Goal: Use online tool/utility: Utilize a website feature to perform a specific function

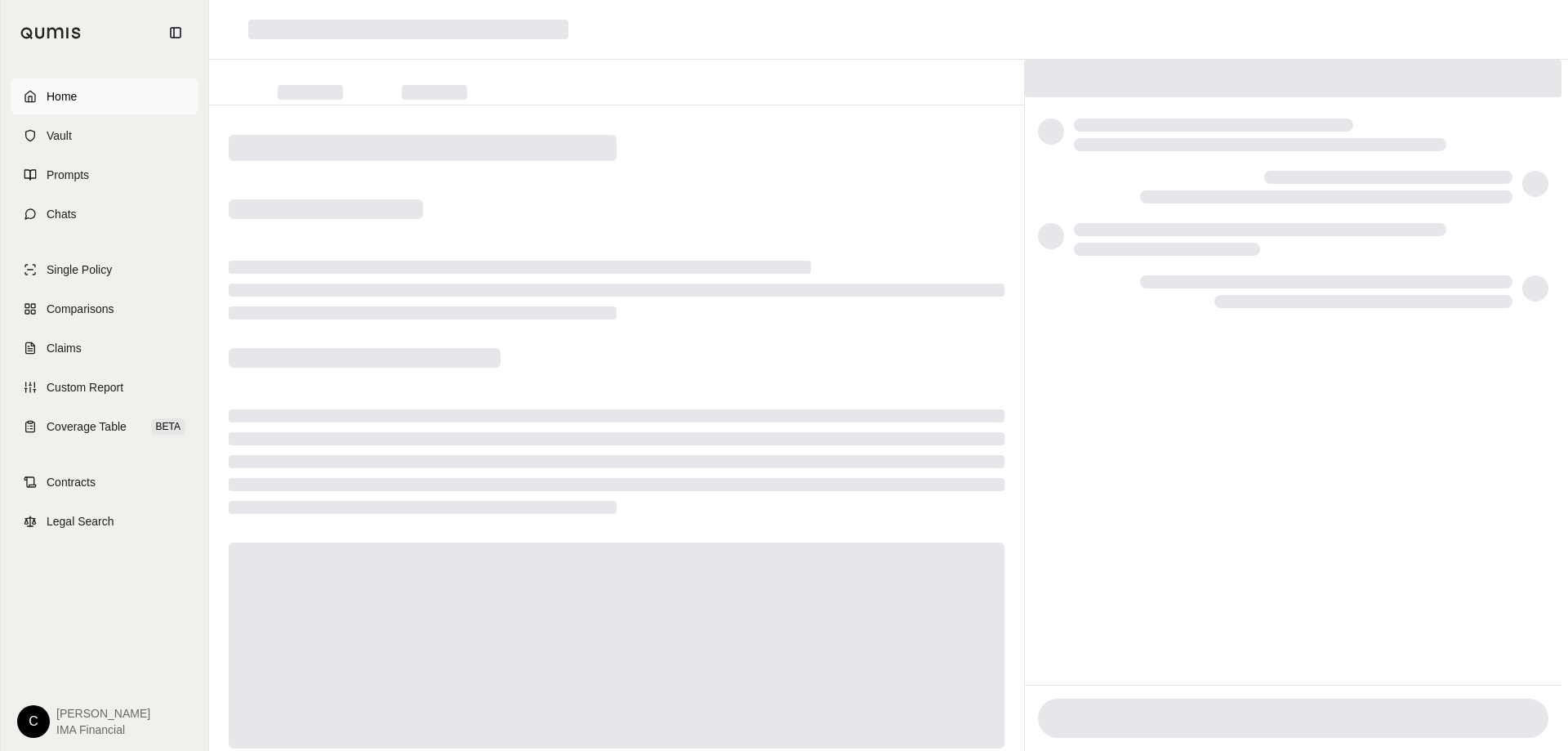
click at [61, 104] on span "Home" at bounding box center [61, 96] width 30 height 17
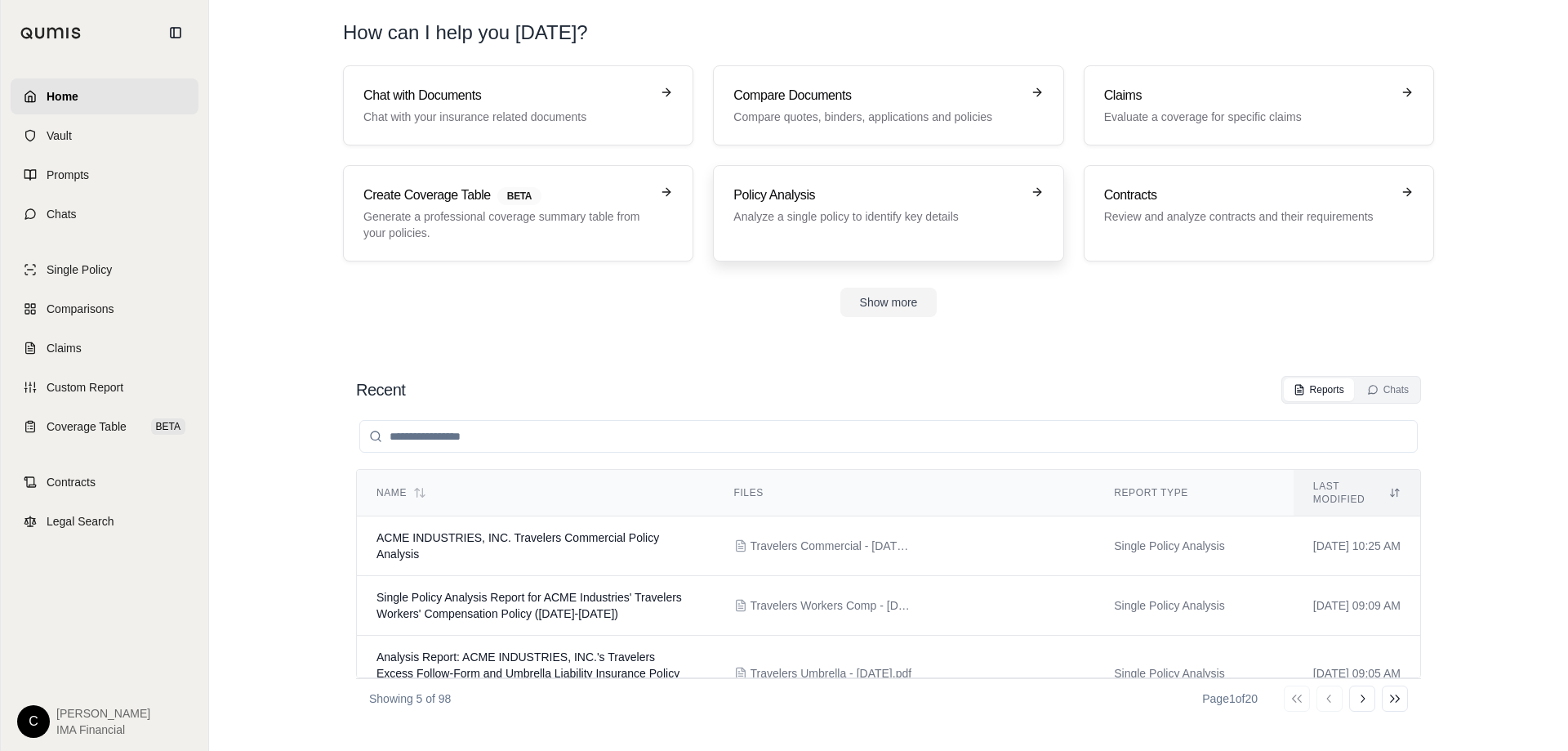
click at [858, 203] on h3 "Policy Analysis" at bounding box center [876, 195] width 287 height 20
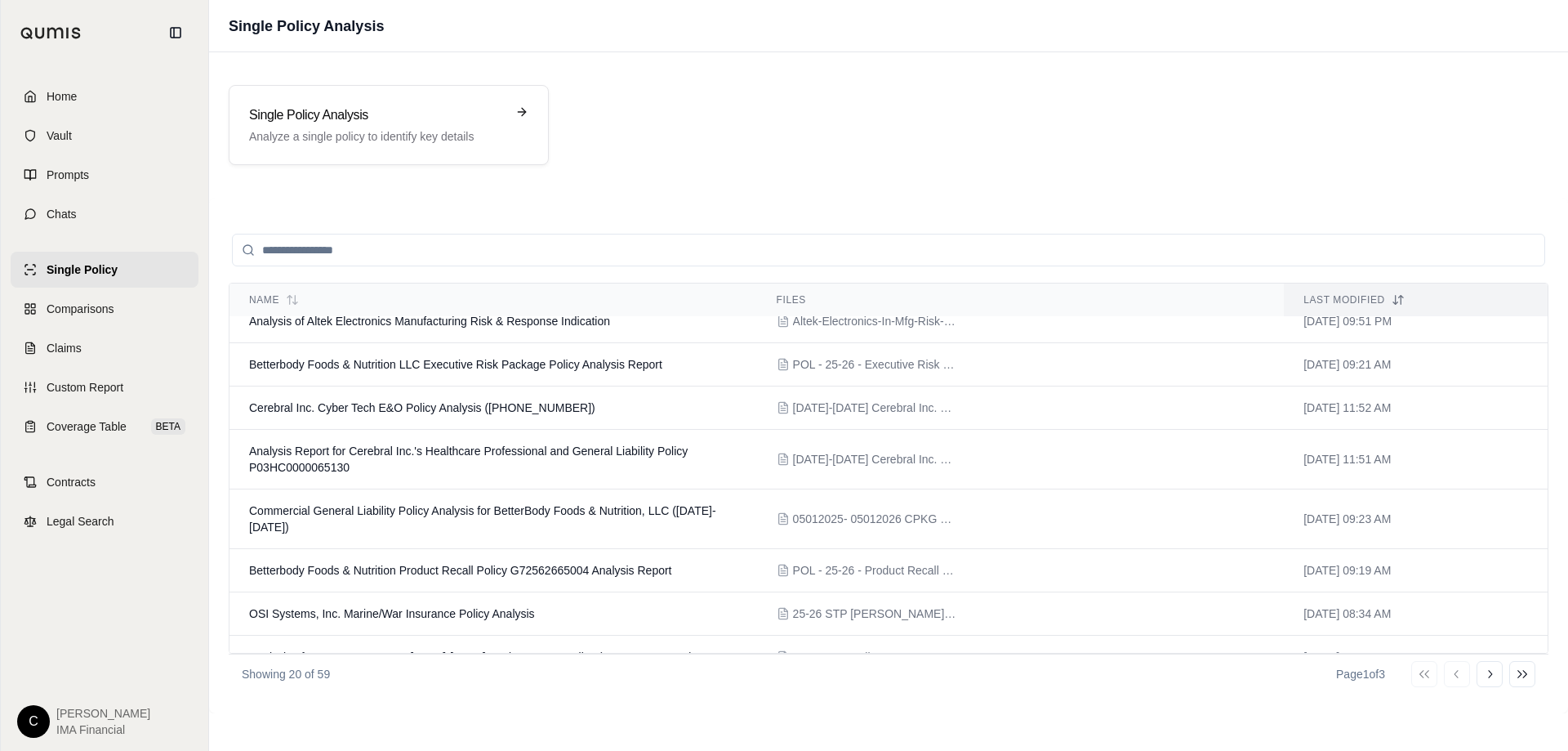
scroll to position [627, 0]
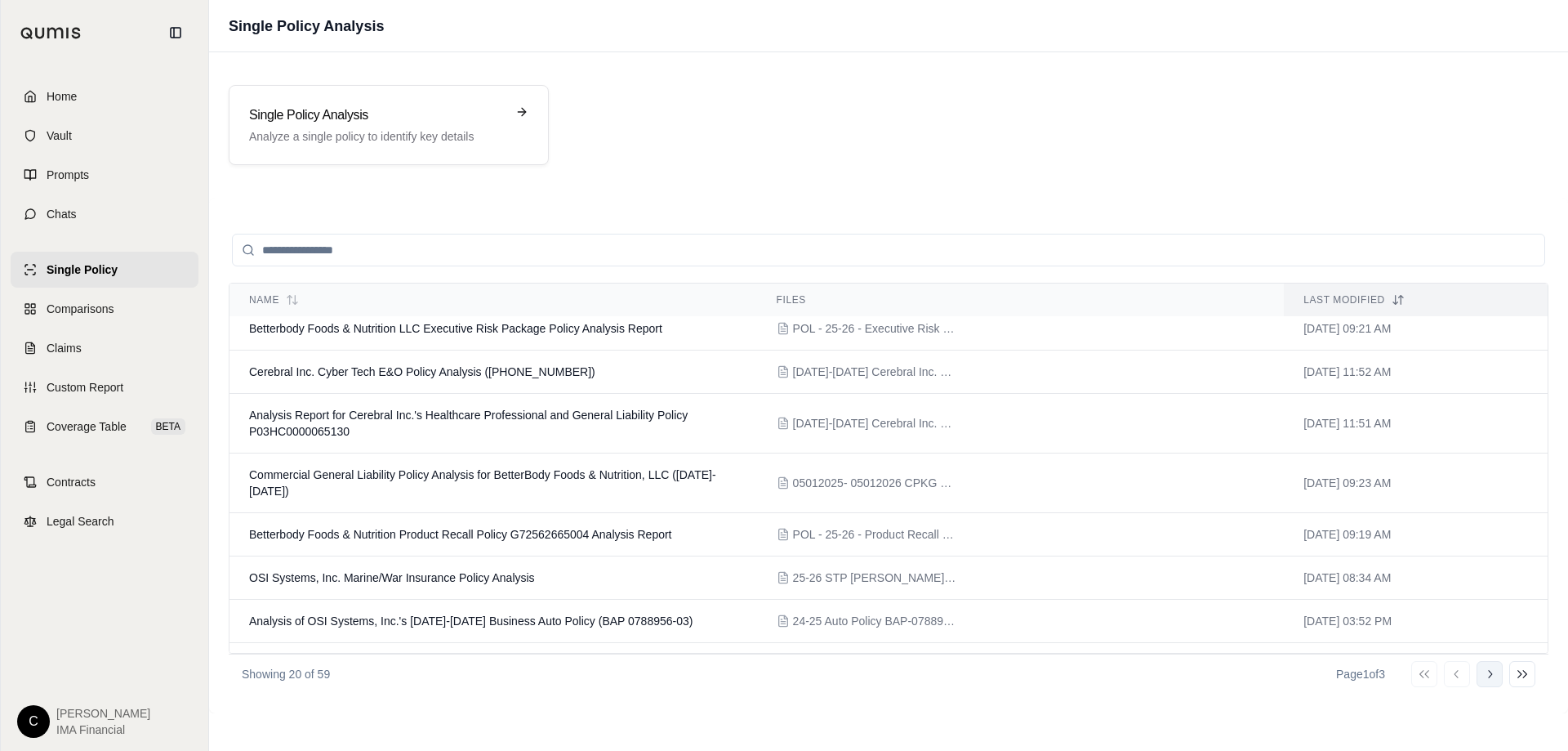
click at [1488, 673] on icon at bounding box center [1490, 674] width 13 height 13
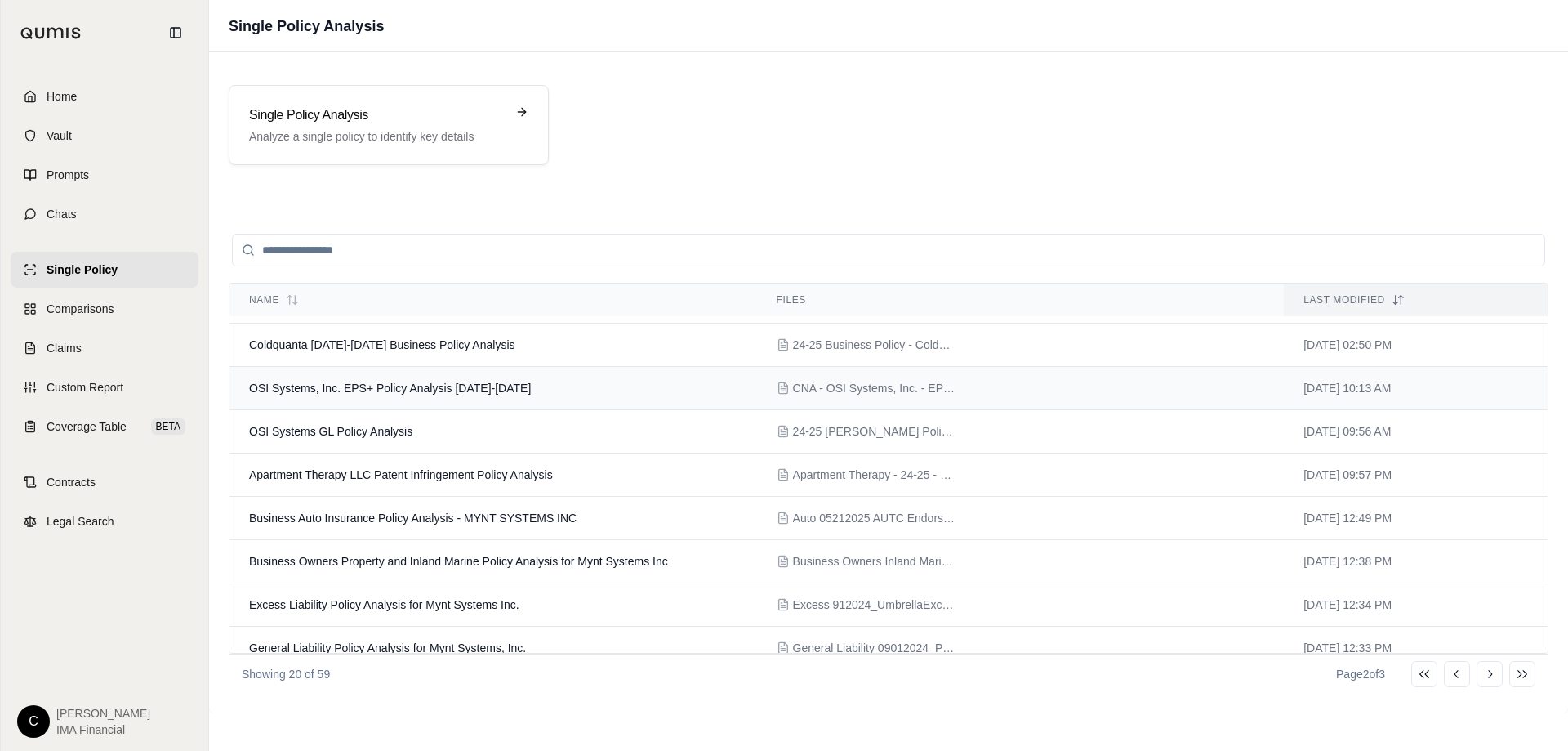
click at [398, 381] on span "OSI Systems, Inc. EPS+ Policy Analysis [DATE]-[DATE]" at bounding box center [390, 388] width 282 height 13
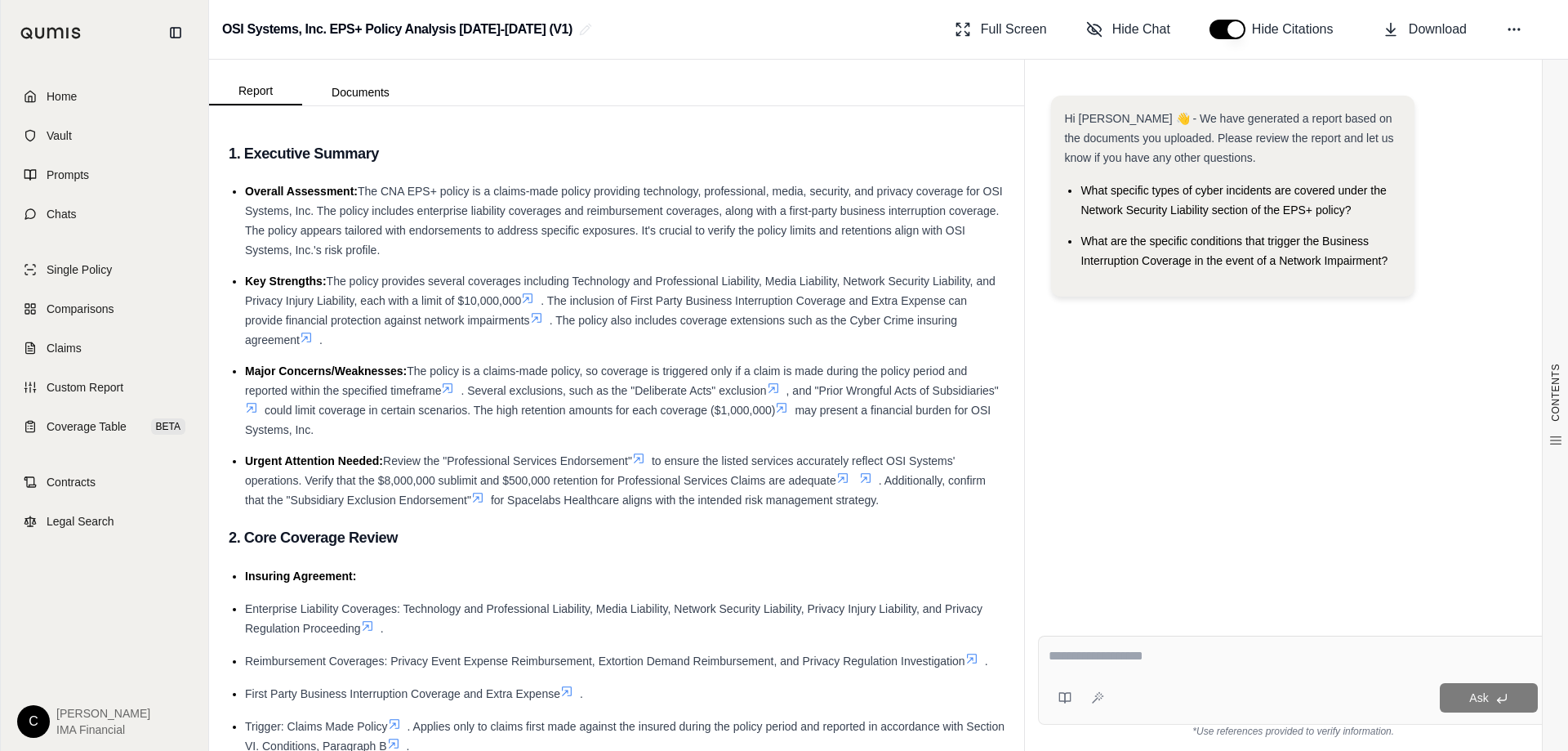
click at [1113, 660] on textarea at bounding box center [1292, 656] width 489 height 20
click at [1078, 658] on textarea at bounding box center [1292, 656] width 489 height 20
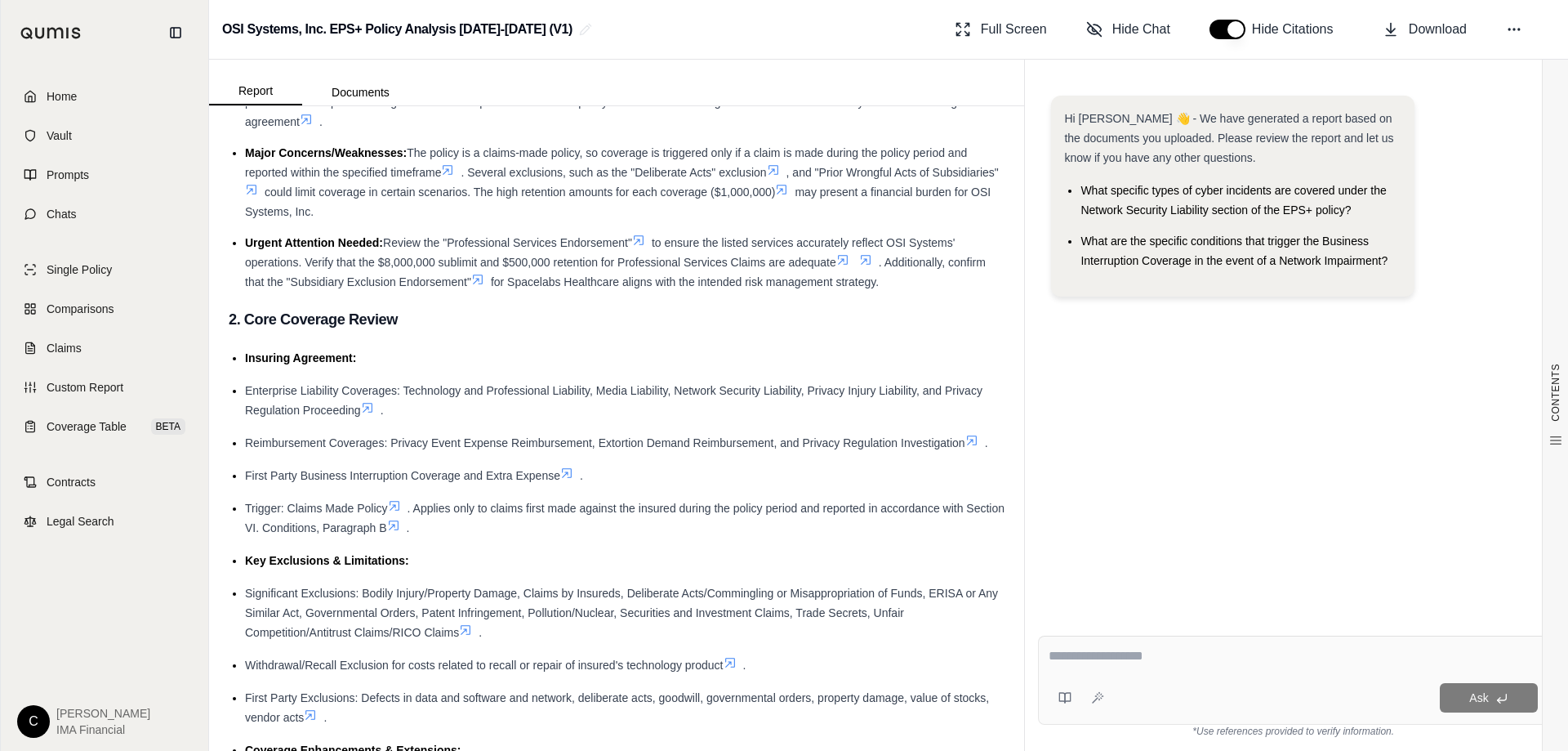
scroll to position [435, 0]
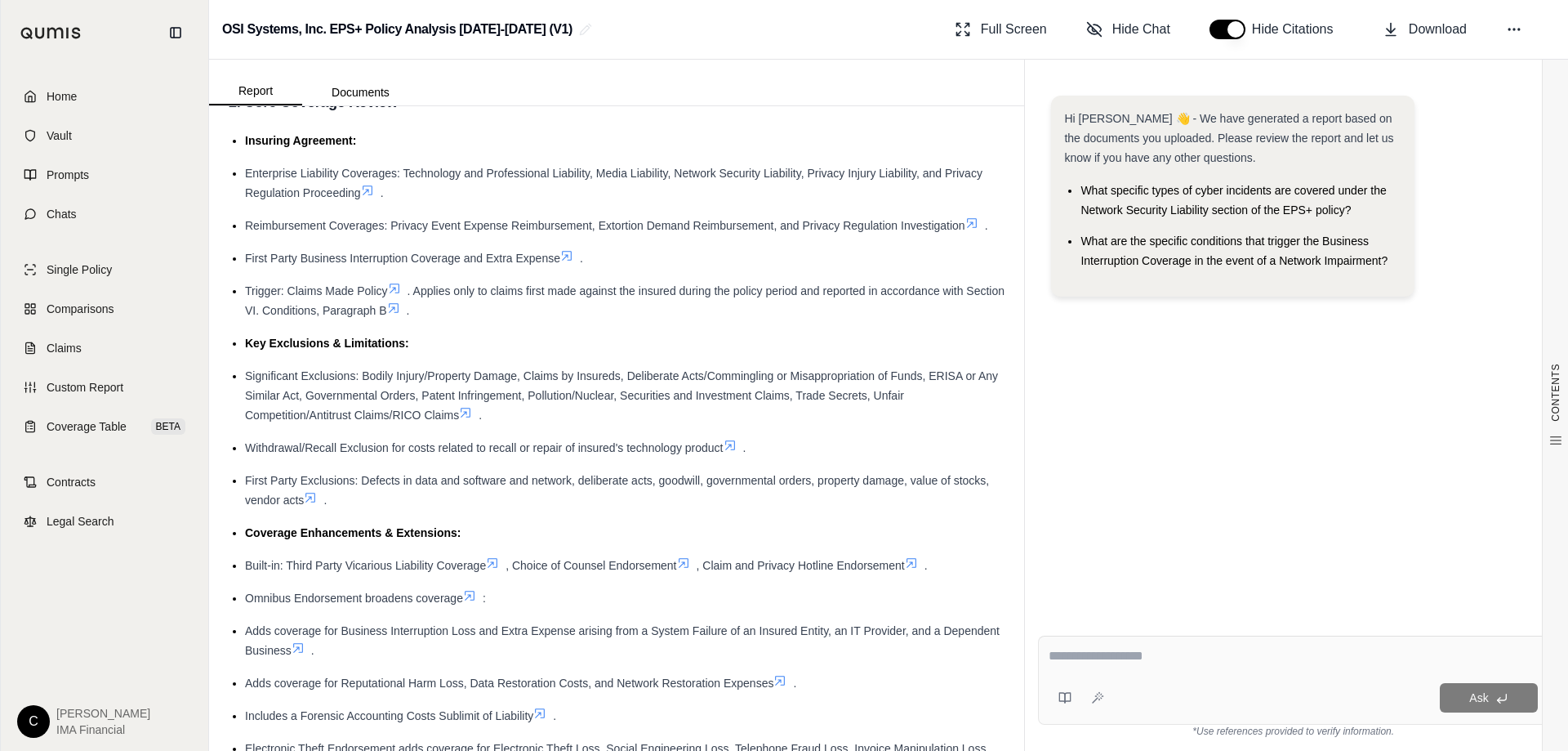
click at [1154, 659] on textarea at bounding box center [1292, 656] width 489 height 20
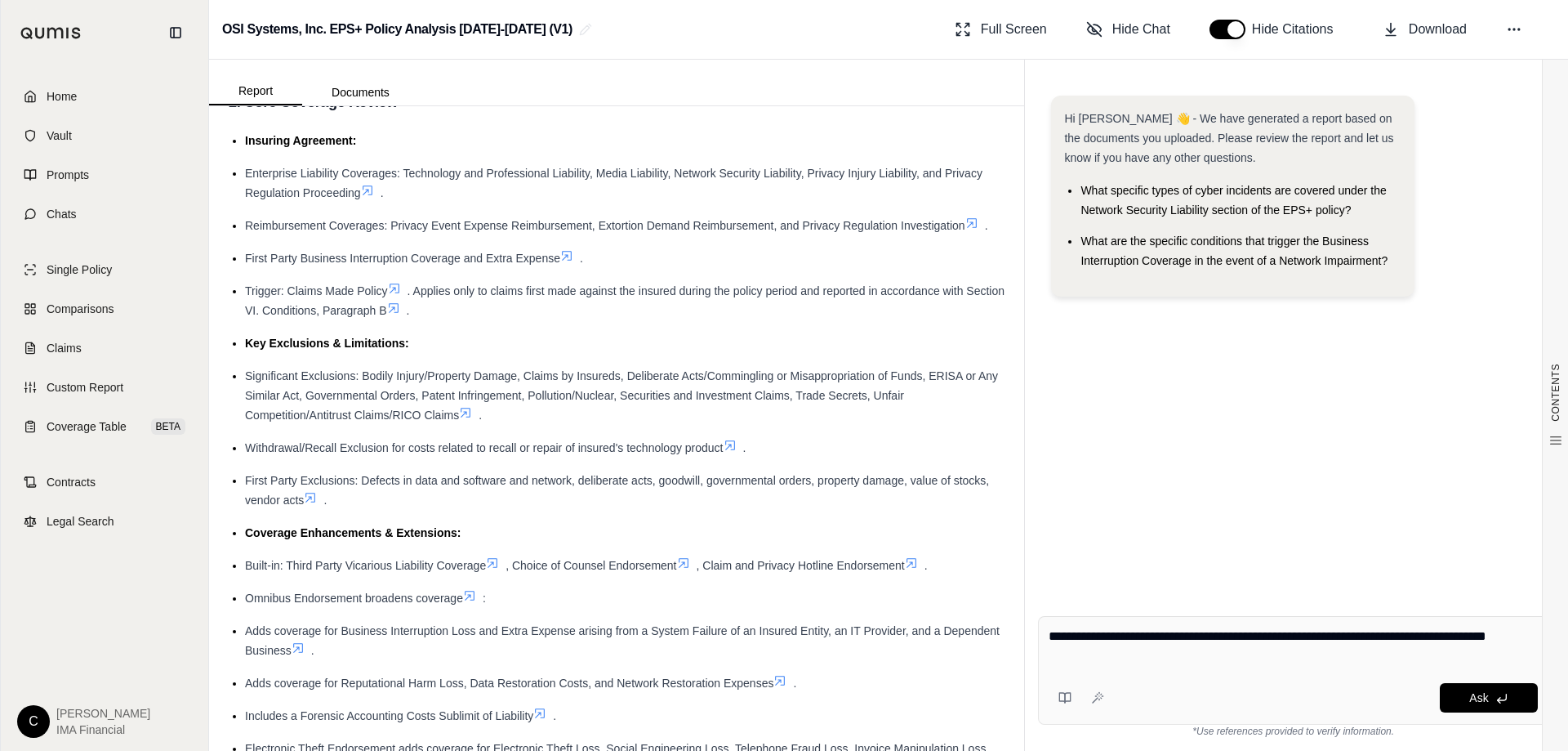
click at [1455, 643] on textarea "**********" at bounding box center [1292, 645] width 489 height 39
type textarea "**********"
click at [1502, 698] on icon at bounding box center [1502, 699] width 13 height 13
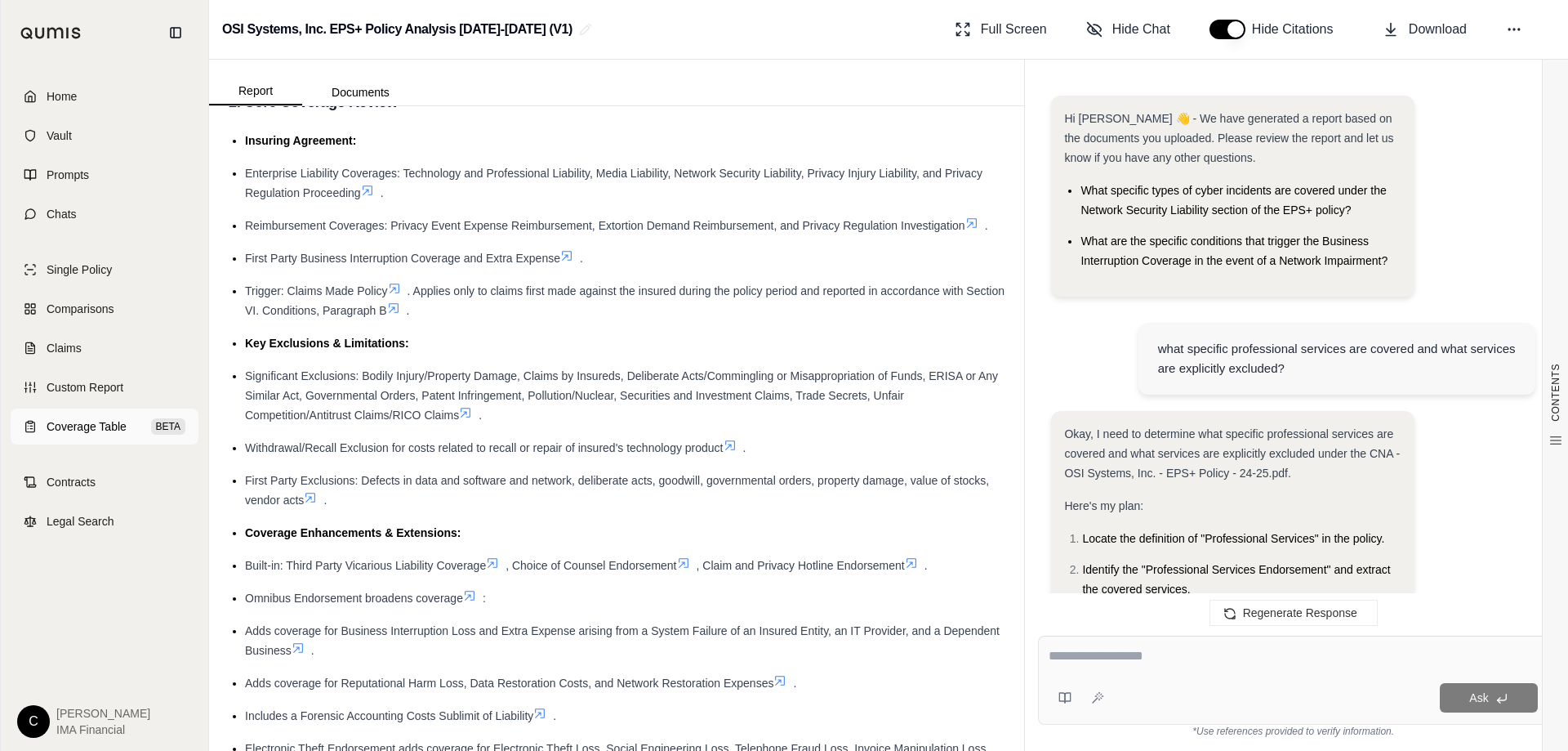
scroll to position [2017, 0]
